Goal: Task Accomplishment & Management: Use online tool/utility

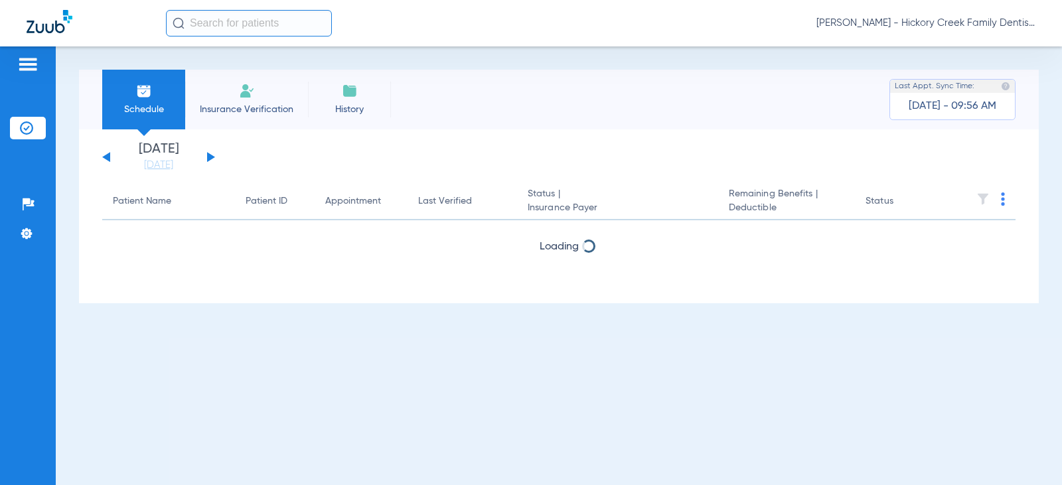
click at [210, 153] on div "[DATE] [DATE] [DATE] [DATE] [DATE] [DATE] [DATE] [DATE] [DATE] [DATE] [DATE] [D…" at bounding box center [158, 157] width 113 height 29
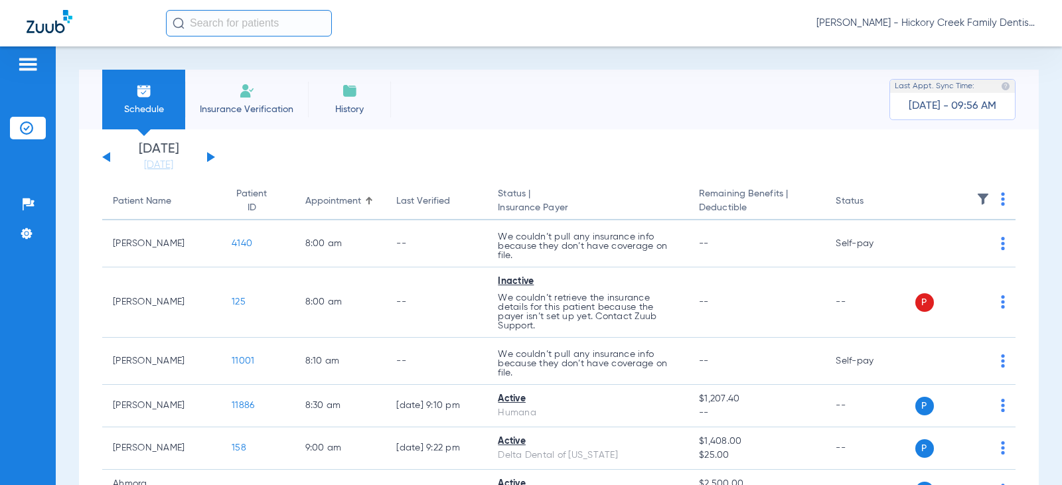
click at [210, 158] on button at bounding box center [211, 157] width 8 height 10
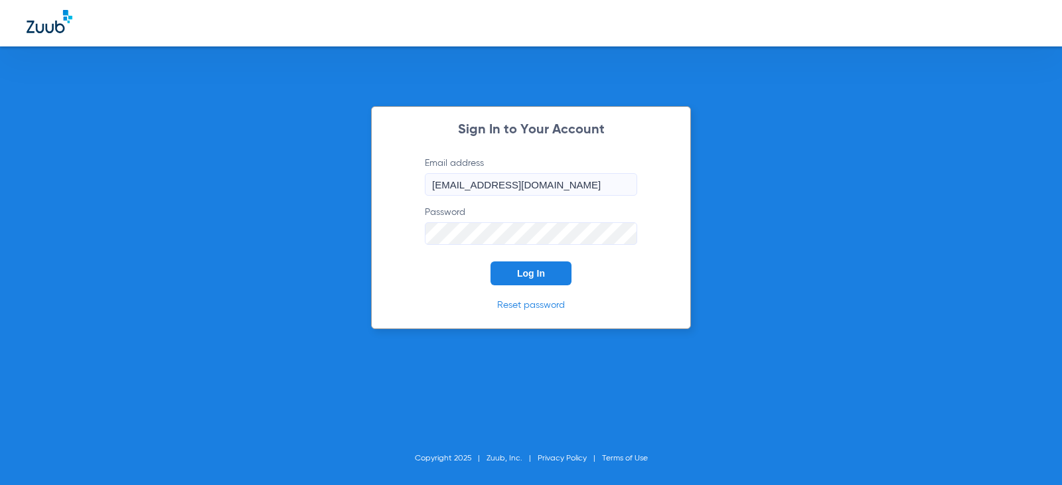
click at [543, 270] on span "Log In" at bounding box center [531, 273] width 28 height 11
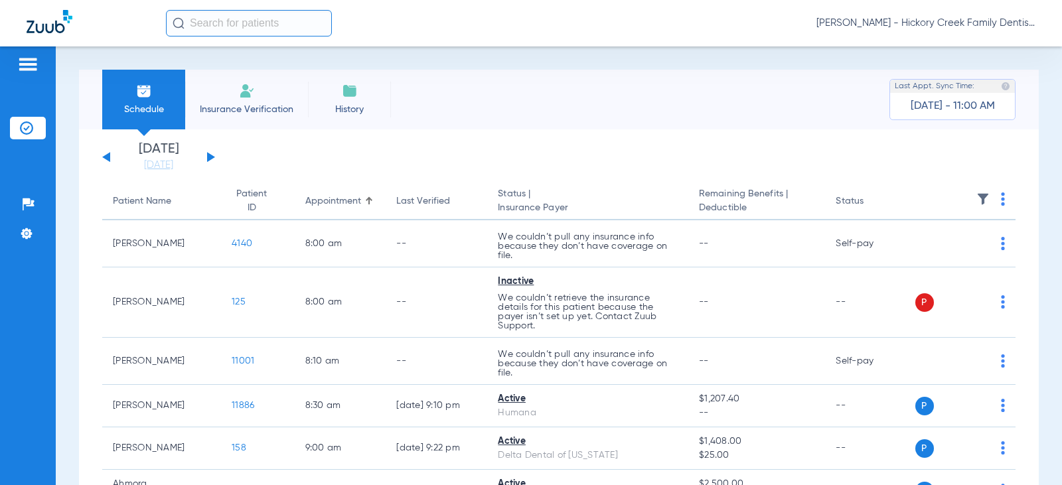
click at [214, 153] on div "[DATE] [DATE] [DATE] [DATE] [DATE] [DATE] [DATE] [DATE] [DATE] [DATE] [DATE] [D…" at bounding box center [158, 157] width 113 height 29
click at [210, 153] on div "[DATE] [DATE] [DATE] [DATE] [DATE] [DATE] [DATE] [DATE] [DATE] [DATE] [DATE] [D…" at bounding box center [158, 157] width 113 height 29
click at [208, 160] on button at bounding box center [211, 157] width 8 height 10
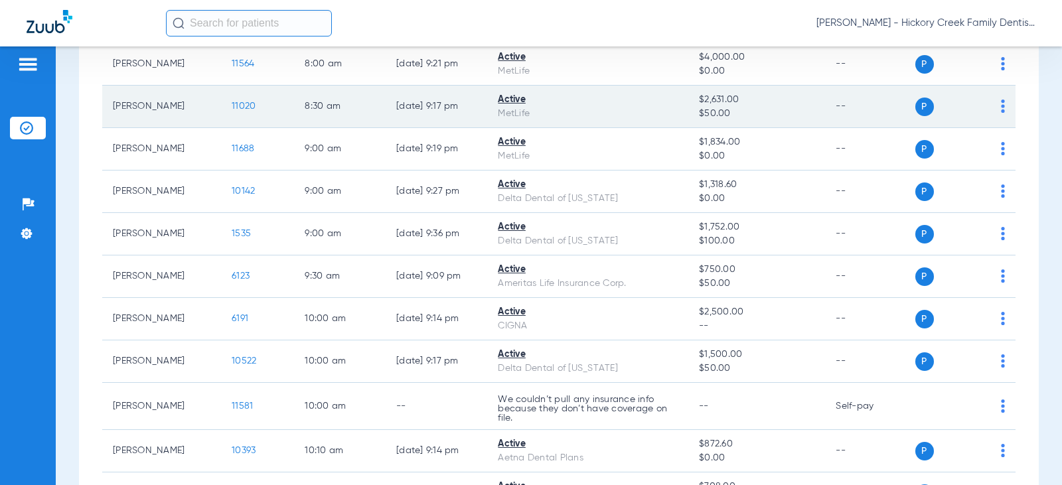
scroll to position [266, 0]
